Goal: Find specific page/section: Find specific page/section

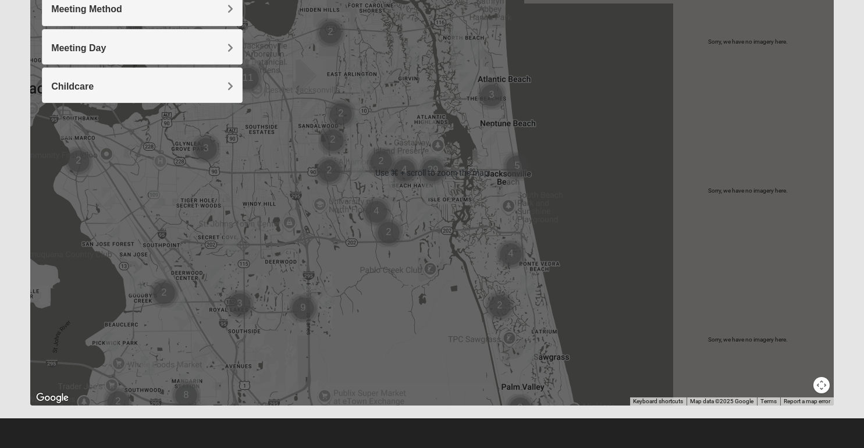
scroll to position [193, 0]
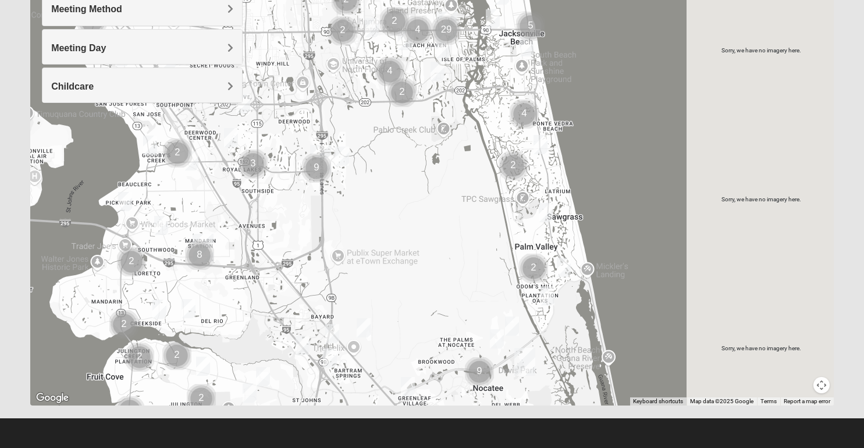
drag, startPoint x: 376, startPoint y: 365, endPoint x: 380, endPoint y: 190, distance: 175.1
click at [381, 191] on div at bounding box center [431, 172] width 803 height 465
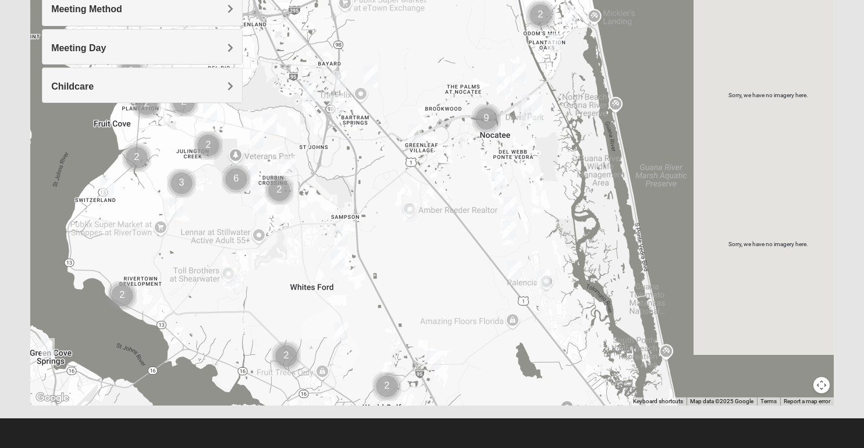
drag, startPoint x: 404, startPoint y: 257, endPoint x: 427, endPoint y: 63, distance: 195.7
click at [427, 64] on div at bounding box center [431, 172] width 803 height 465
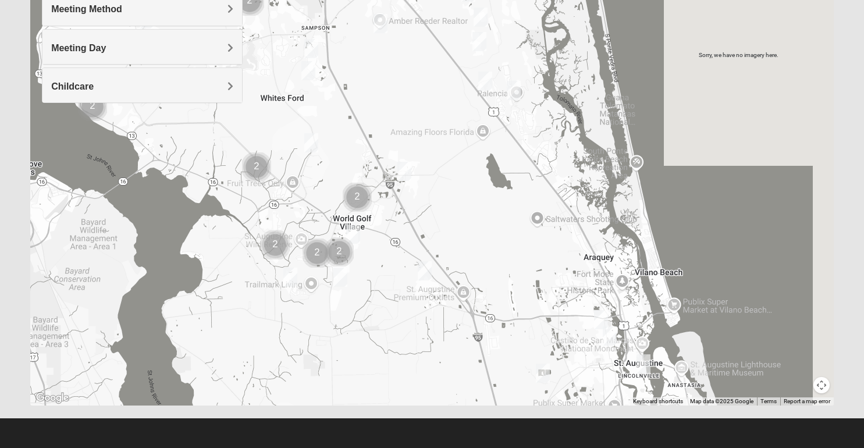
drag, startPoint x: 456, startPoint y: 332, endPoint x: 426, endPoint y: 149, distance: 184.5
click at [426, 149] on div at bounding box center [431, 172] width 803 height 465
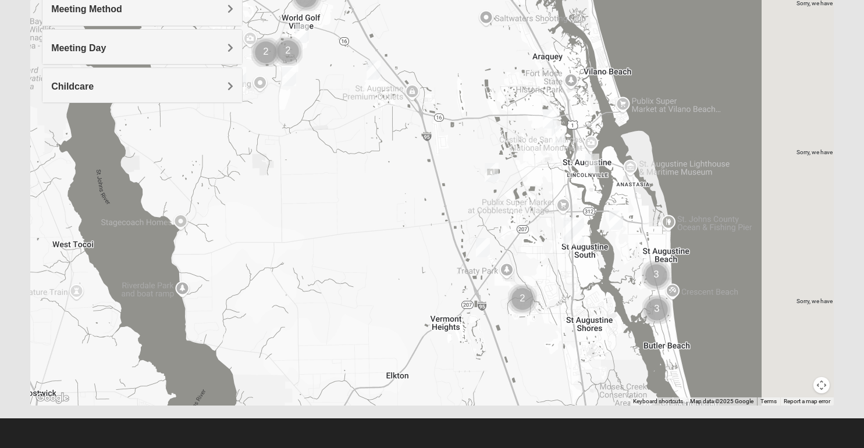
drag, startPoint x: 416, startPoint y: 242, endPoint x: 347, endPoint y: 0, distance: 251.7
click at [366, 60] on img "Mixed Jakubowski 32092" at bounding box center [373, 69] width 14 height 19
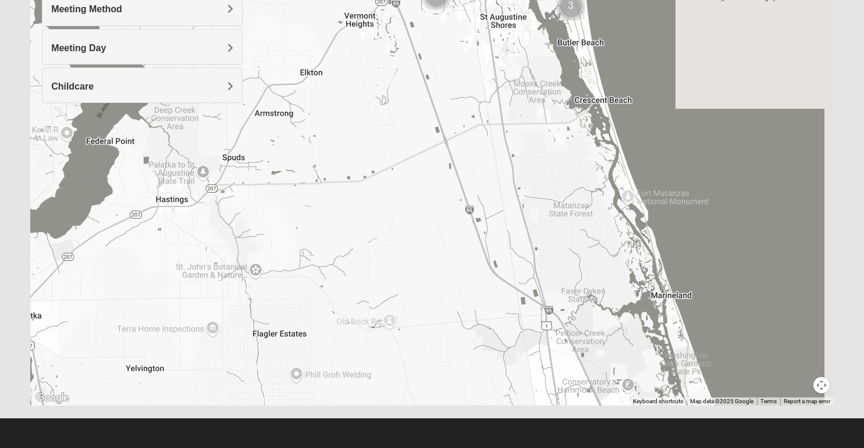
drag, startPoint x: 402, startPoint y: 151, endPoint x: 364, endPoint y: -58, distance: 212.2
click at [364, 0] on html "Log In Find A Group Error Show List Loading Groups" at bounding box center [432, 127] width 864 height 640
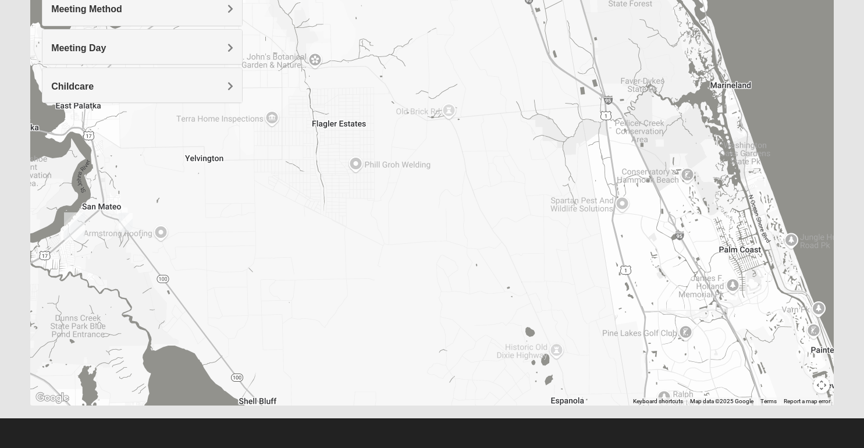
drag, startPoint x: 361, startPoint y: 155, endPoint x: 434, endPoint y: 8, distance: 164.4
click at [434, 9] on div at bounding box center [431, 172] width 803 height 465
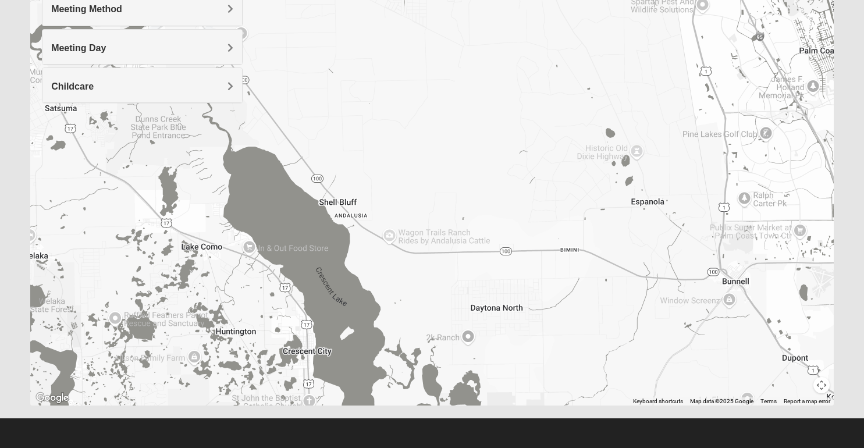
drag, startPoint x: 362, startPoint y: 198, endPoint x: 443, endPoint y: 28, distance: 188.9
click at [443, 29] on div at bounding box center [431, 172] width 803 height 465
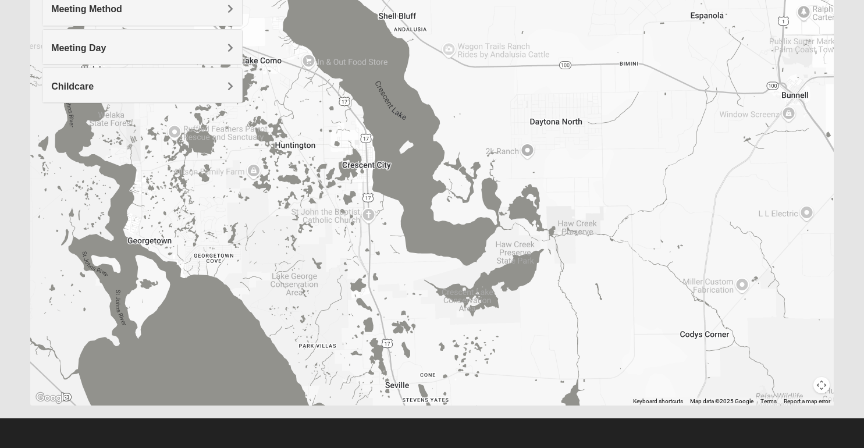
drag, startPoint x: 435, startPoint y: 206, endPoint x: 496, endPoint y: 37, distance: 179.9
click at [496, 37] on div at bounding box center [431, 172] width 803 height 465
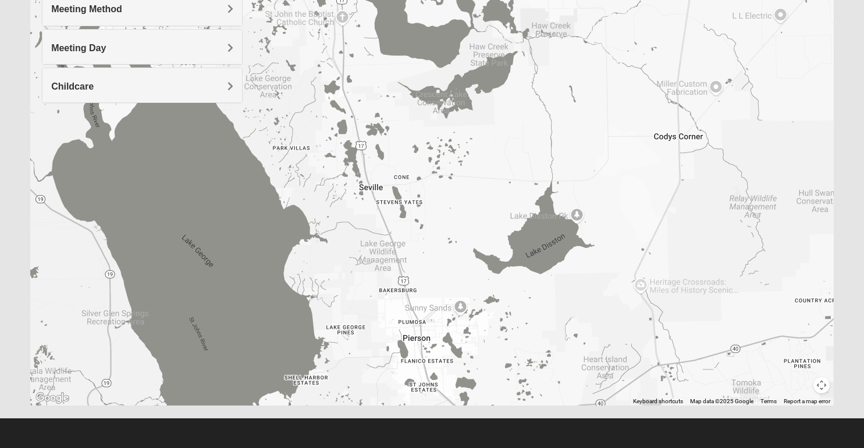
drag, startPoint x: 471, startPoint y: 279, endPoint x: 433, endPoint y: 65, distance: 216.8
click at [433, 66] on div at bounding box center [431, 172] width 803 height 465
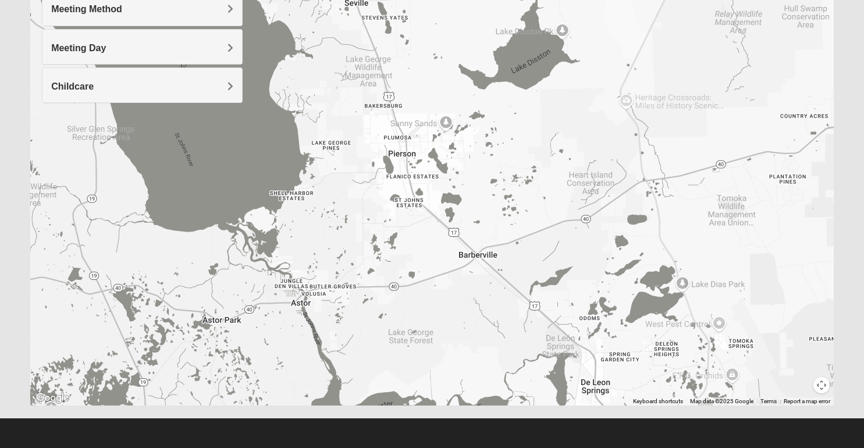
drag, startPoint x: 440, startPoint y: 304, endPoint x: 435, endPoint y: 91, distance: 212.9
click at [435, 91] on div at bounding box center [431, 172] width 803 height 465
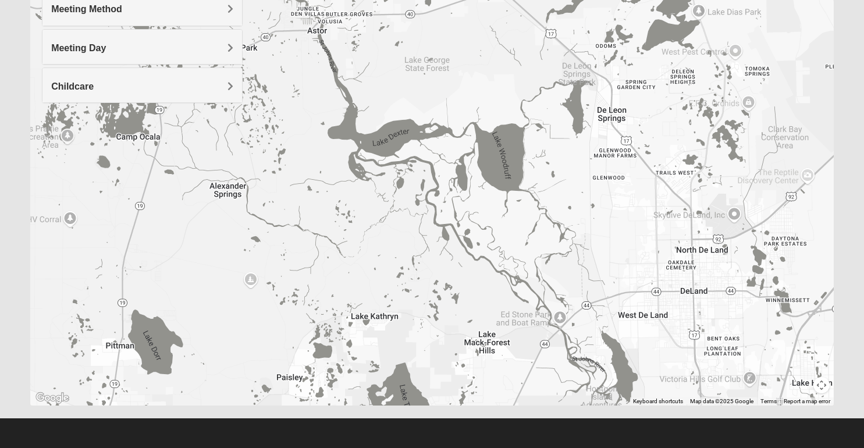
drag, startPoint x: 352, startPoint y: 341, endPoint x: 370, endPoint y: 113, distance: 228.7
click at [370, 114] on div at bounding box center [431, 172] width 803 height 465
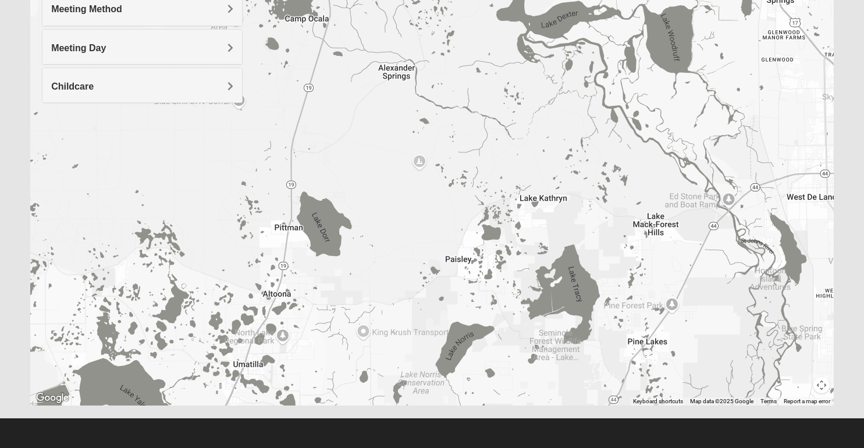
drag, startPoint x: 355, startPoint y: 165, endPoint x: 529, endPoint y: 56, distance: 204.8
click at [529, 56] on div at bounding box center [431, 172] width 803 height 465
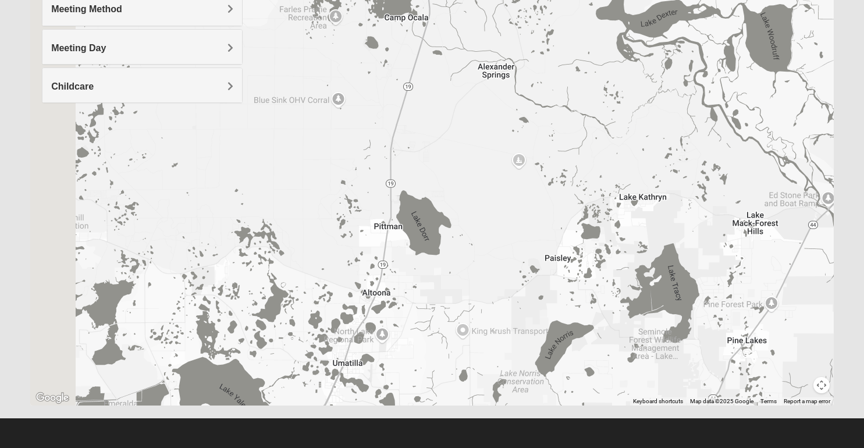
drag, startPoint x: 499, startPoint y: 204, endPoint x: 682, endPoint y: 236, distance: 186.1
click at [682, 236] on div at bounding box center [431, 172] width 803 height 465
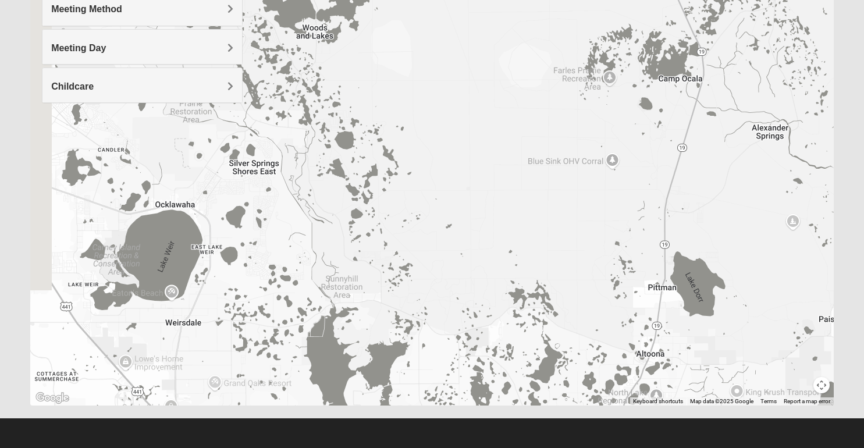
drag, startPoint x: 682, startPoint y: 236, endPoint x: 822, endPoint y: 235, distance: 140.2
click at [822, 235] on div at bounding box center [431, 172] width 803 height 465
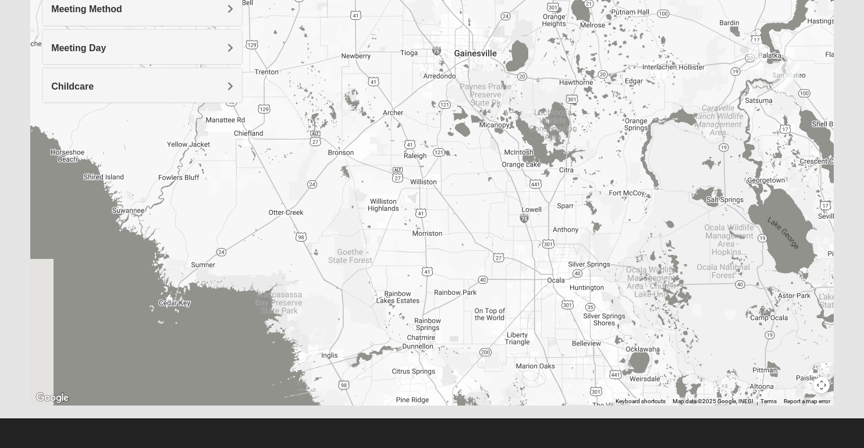
drag, startPoint x: 634, startPoint y: 117, endPoint x: 606, endPoint y: 250, distance: 136.1
click at [606, 250] on div at bounding box center [431, 172] width 803 height 465
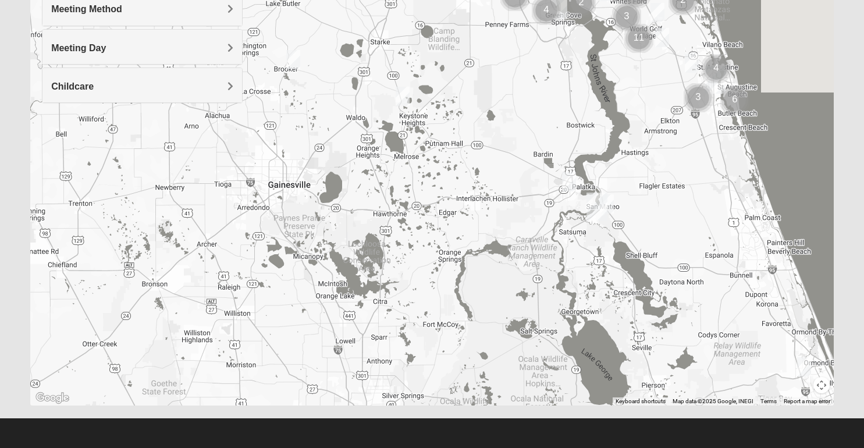
drag, startPoint x: 756, startPoint y: 118, endPoint x: 576, endPoint y: 241, distance: 217.5
click at [576, 241] on div at bounding box center [431, 172] width 803 height 465
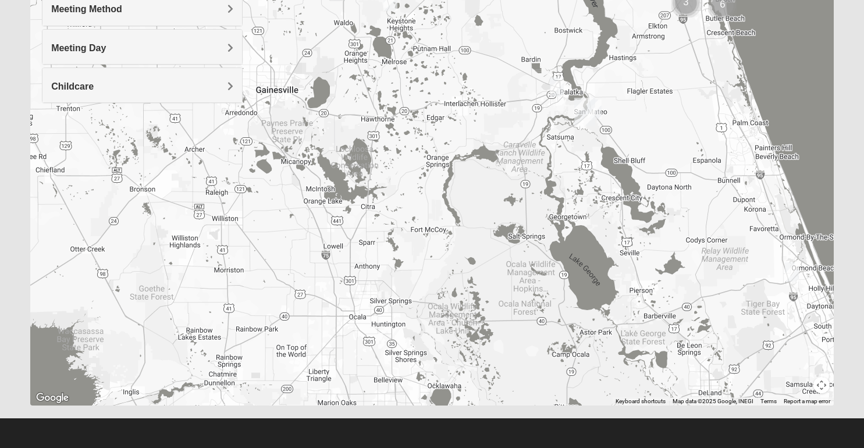
drag, startPoint x: 576, startPoint y: 303, endPoint x: 562, endPoint y: 199, distance: 105.0
click at [562, 198] on div at bounding box center [431, 172] width 803 height 465
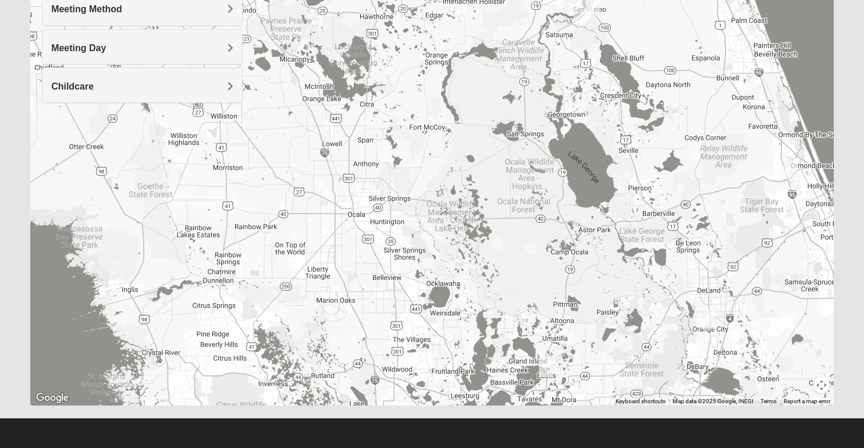
drag, startPoint x: 597, startPoint y: 400, endPoint x: 595, endPoint y: 302, distance: 97.7
click at [596, 302] on div at bounding box center [431, 172] width 803 height 465
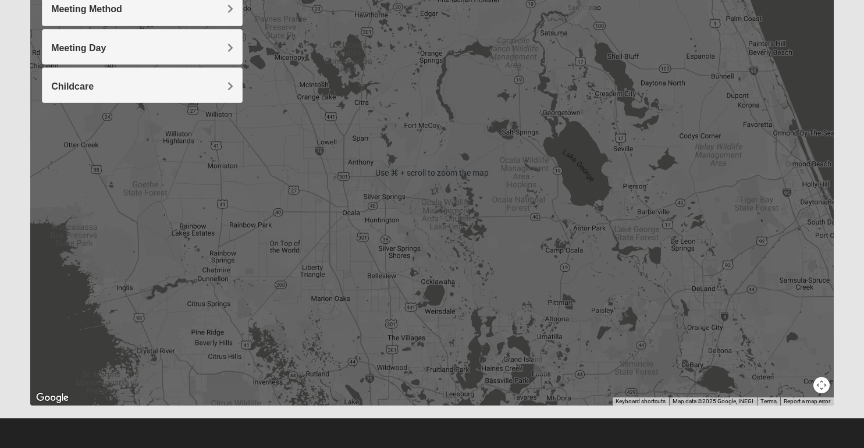
click at [540, 370] on img "Mixed Ferree 32726" at bounding box center [540, 365] width 14 height 19
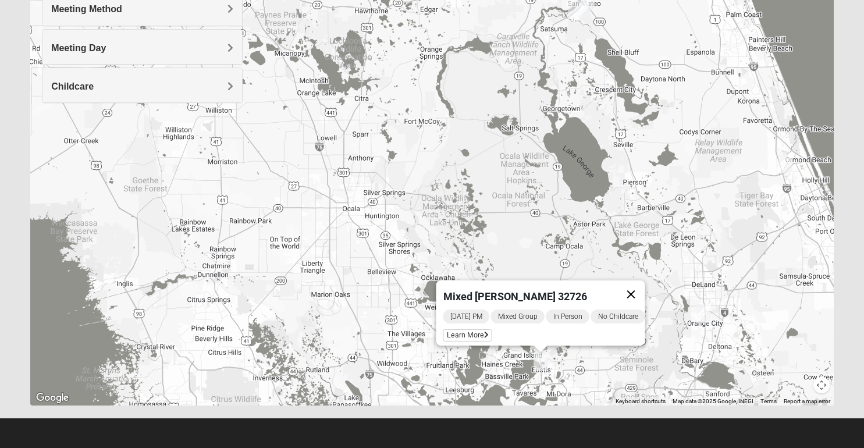
click at [637, 290] on button "Close" at bounding box center [631, 294] width 28 height 28
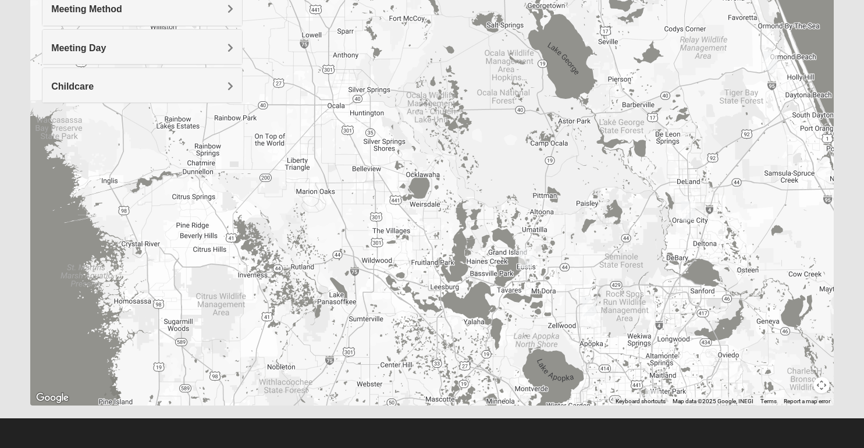
drag, startPoint x: 639, startPoint y: 370, endPoint x: 622, endPoint y: 262, distance: 109.4
click at [622, 262] on div at bounding box center [431, 172] width 803 height 465
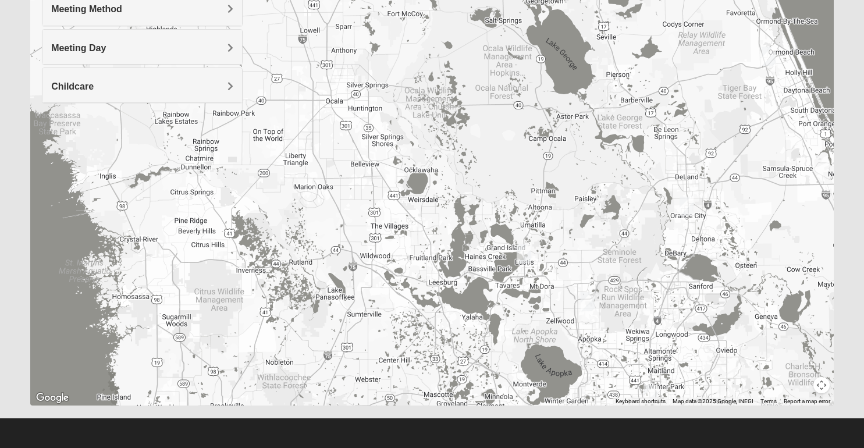
click at [589, 304] on img "Online Mixed Gerber 32712" at bounding box center [587, 301] width 14 height 19
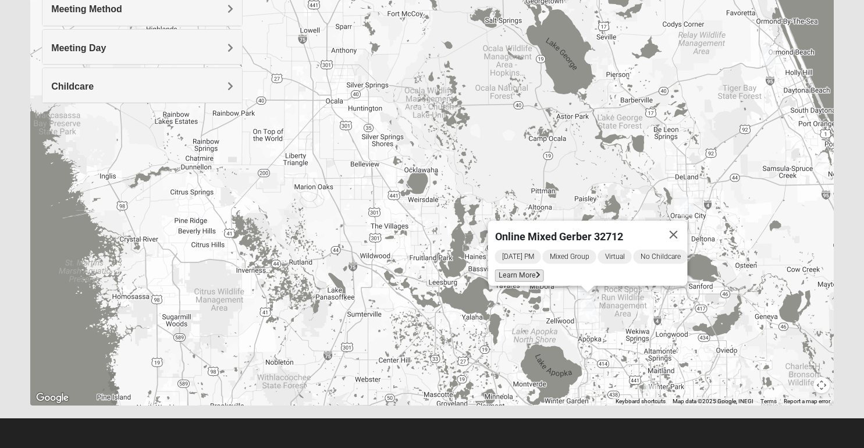
click at [521, 269] on span "Learn More" at bounding box center [518, 275] width 49 height 12
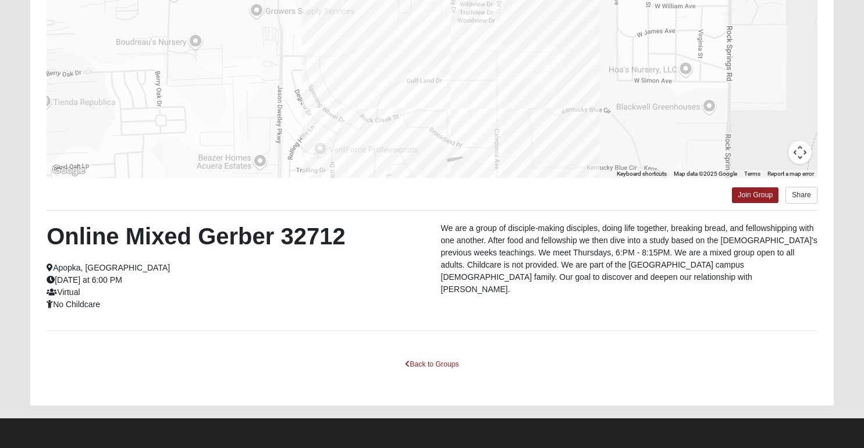
scroll to position [181, 0]
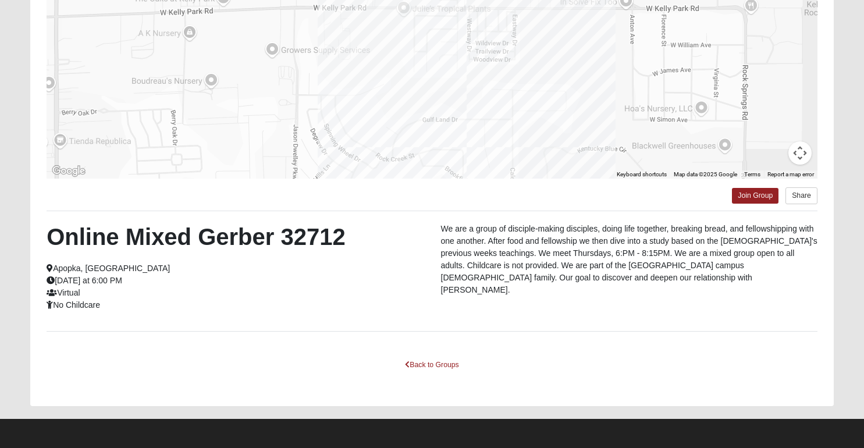
drag, startPoint x: 546, startPoint y: 80, endPoint x: 555, endPoint y: 119, distance: 40.6
click at [557, 118] on div at bounding box center [432, 62] width 771 height 233
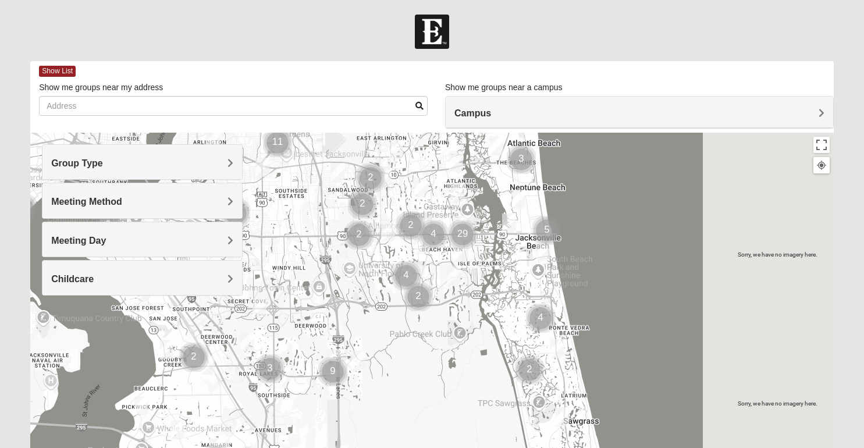
drag, startPoint x: 502, startPoint y: 388, endPoint x: 529, endPoint y: 193, distance: 197.2
click at [529, 193] on div at bounding box center [431, 365] width 803 height 465
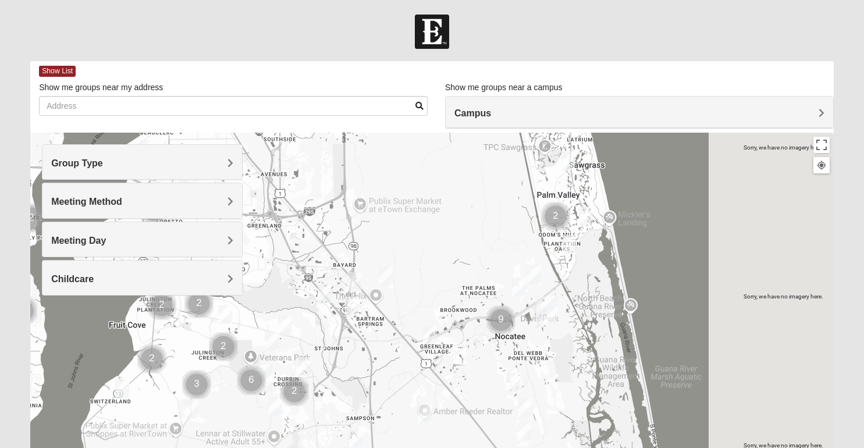
drag, startPoint x: 474, startPoint y: 350, endPoint x: 482, endPoint y: 184, distance: 166.0
click at [482, 184] on div at bounding box center [431, 365] width 803 height 465
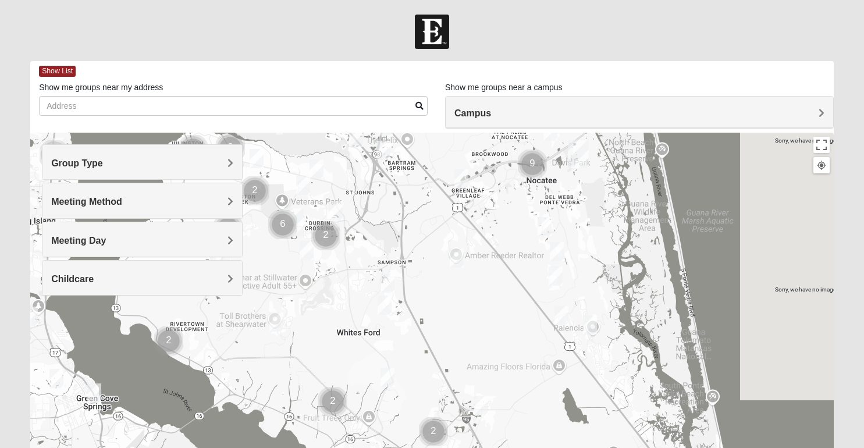
drag, startPoint x: 461, startPoint y: 399, endPoint x: 504, endPoint y: 206, distance: 197.7
click at [504, 206] on div at bounding box center [431, 365] width 803 height 465
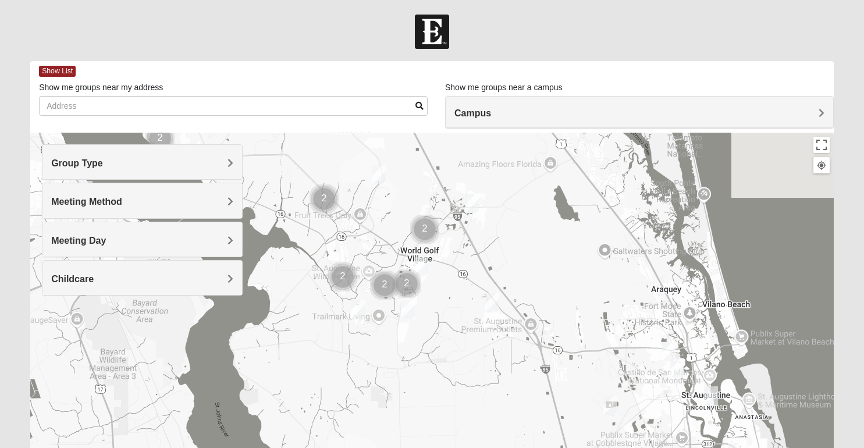
drag, startPoint x: 499, startPoint y: 332, endPoint x: 478, endPoint y: 130, distance: 203.0
click at [478, 130] on div "Show List Loading Groups Keywords Filter Additional Filters Campus [GEOGRAPHIC_…" at bounding box center [431, 329] width 803 height 537
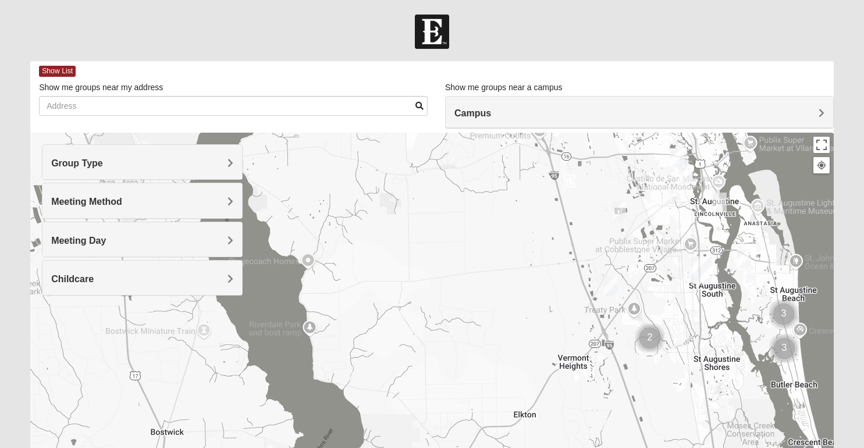
drag, startPoint x: 558, startPoint y: 377, endPoint x: 562, endPoint y: 204, distance: 173.4
click at [562, 205] on div at bounding box center [431, 365] width 803 height 465
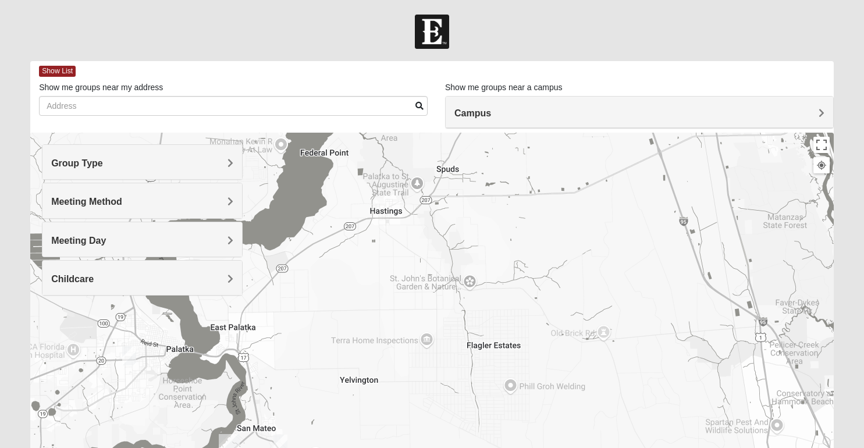
drag, startPoint x: 565, startPoint y: 315, endPoint x: 550, endPoint y: 107, distance: 208.7
click at [550, 108] on div "Show List Loading Groups Keywords Filter Additional Filters Campus [GEOGRAPHIC_…" at bounding box center [431, 329] width 803 height 537
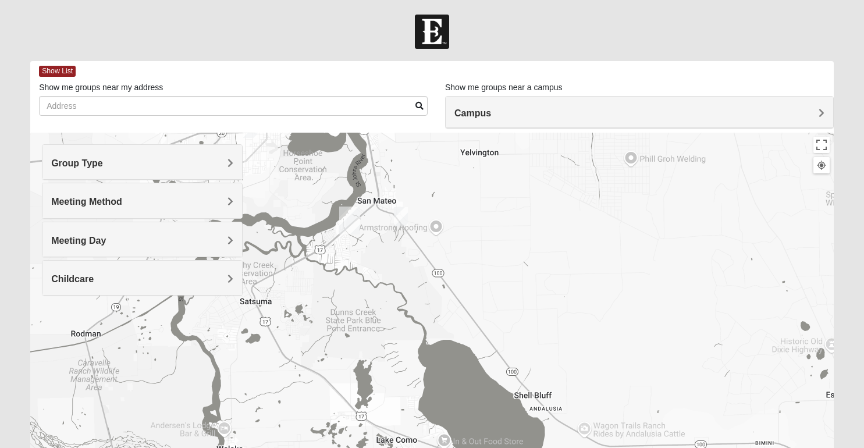
drag, startPoint x: 426, startPoint y: 306, endPoint x: 557, endPoint y: 178, distance: 182.6
click at [557, 178] on div at bounding box center [431, 365] width 803 height 465
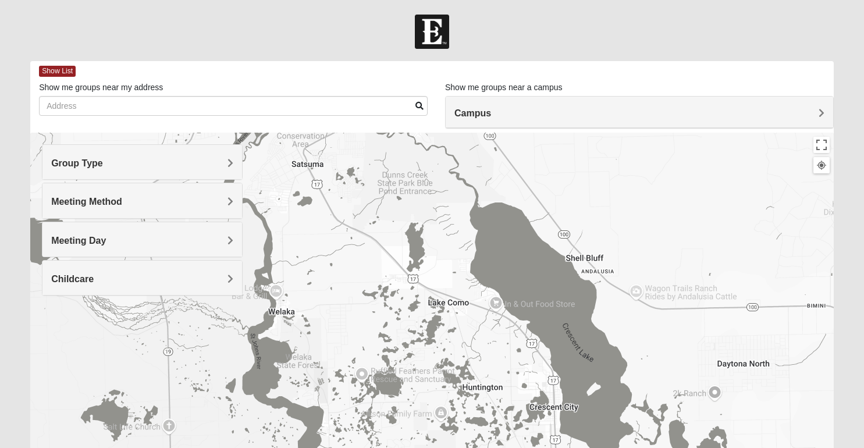
drag, startPoint x: 633, startPoint y: 300, endPoint x: 696, endPoint y: 122, distance: 188.5
click at [699, 122] on div "Show List Loading Groups Keywords Filter Additional Filters Campus [GEOGRAPHIC_…" at bounding box center [431, 329] width 803 height 537
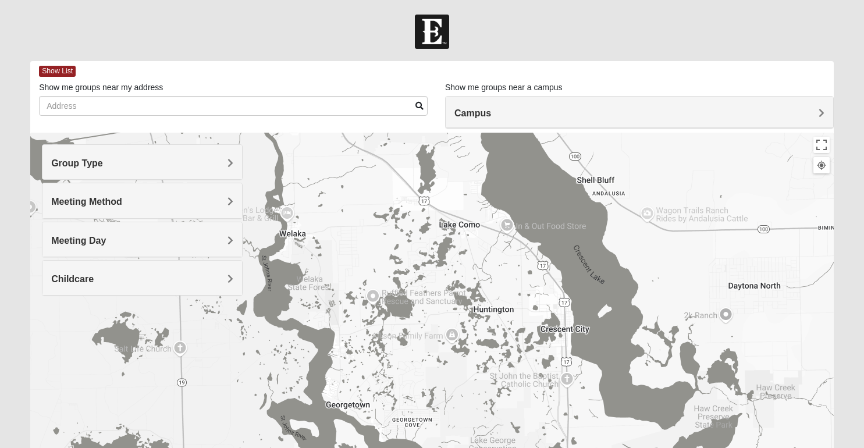
drag, startPoint x: 662, startPoint y: 301, endPoint x: 651, endPoint y: 152, distance: 149.8
click at [651, 152] on div at bounding box center [431, 365] width 803 height 465
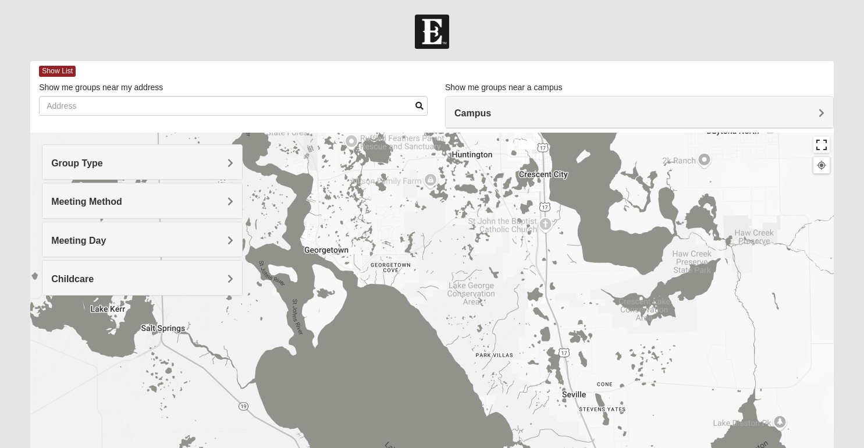
click at [823, 149] on button "Toggle fullscreen view" at bounding box center [821, 145] width 16 height 16
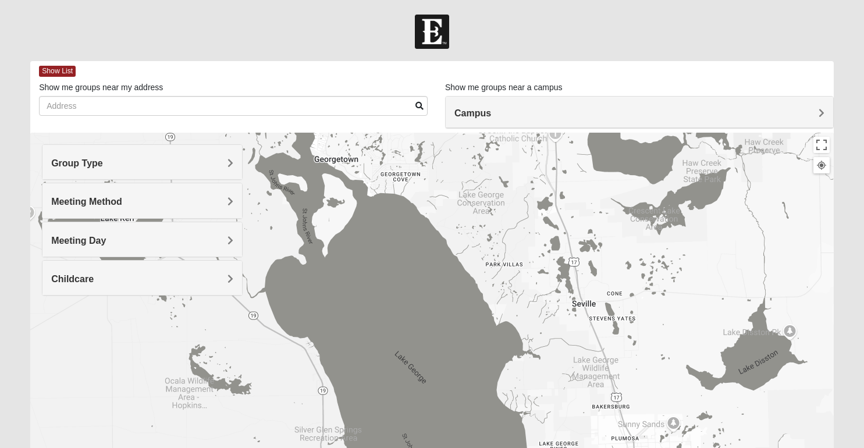
drag, startPoint x: 697, startPoint y: 337, endPoint x: 710, endPoint y: 163, distance: 175.0
click at [710, 163] on div at bounding box center [431, 365] width 803 height 465
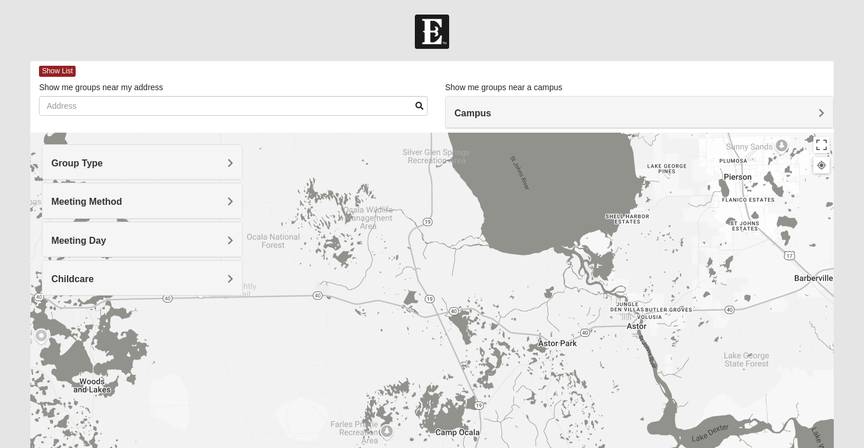
drag, startPoint x: 516, startPoint y: 350, endPoint x: 621, endPoint y: 167, distance: 210.2
click at [621, 167] on div at bounding box center [431, 365] width 803 height 465
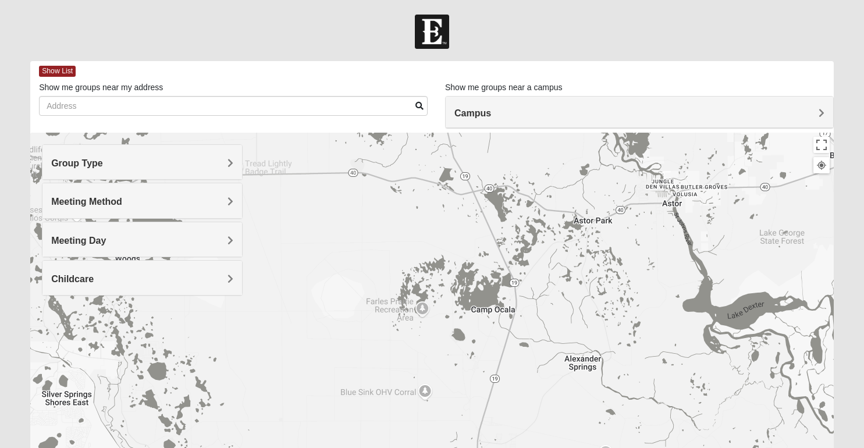
drag, startPoint x: 512, startPoint y: 358, endPoint x: 548, endPoint y: 231, distance: 132.4
click at [548, 231] on div at bounding box center [431, 365] width 803 height 465
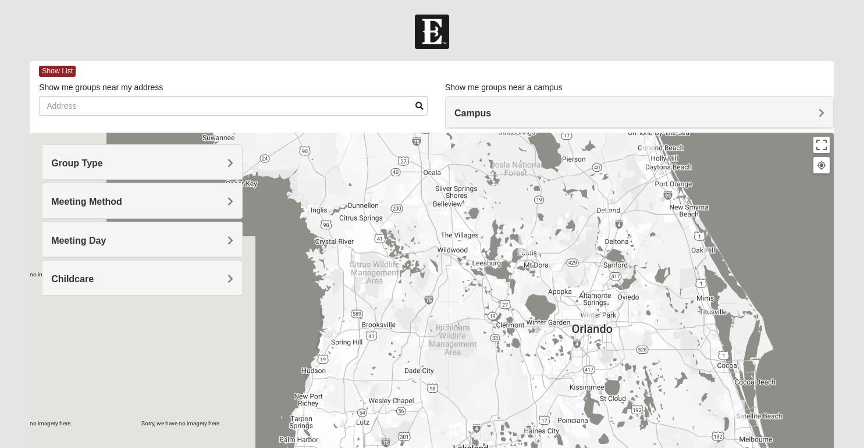
drag, startPoint x: 668, startPoint y: 354, endPoint x: 646, endPoint y: 258, distance: 97.9
click at [646, 258] on div at bounding box center [431, 365] width 803 height 465
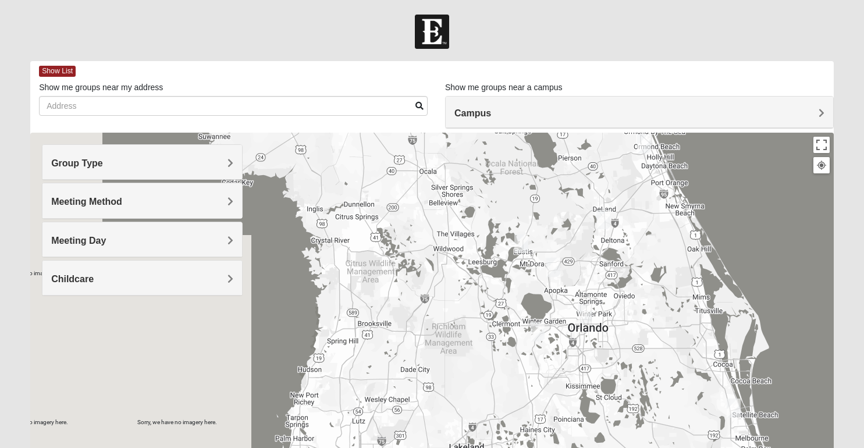
click at [586, 315] on img "Online Mixed Seitz 32804" at bounding box center [585, 313] width 14 height 19
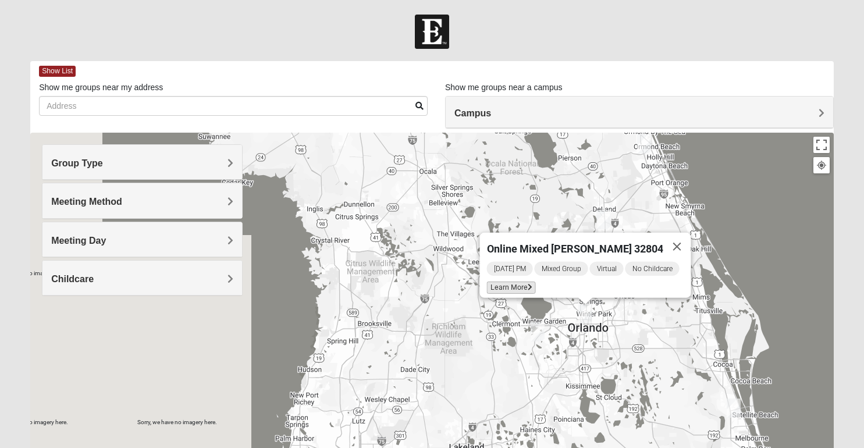
click at [529, 284] on icon at bounding box center [529, 287] width 5 height 7
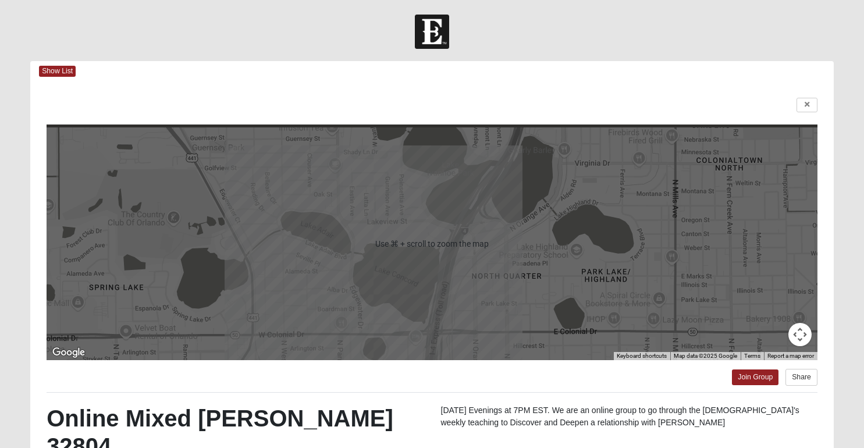
click at [440, 35] on img at bounding box center [432, 32] width 34 height 34
